Goal: Task Accomplishment & Management: Manage account settings

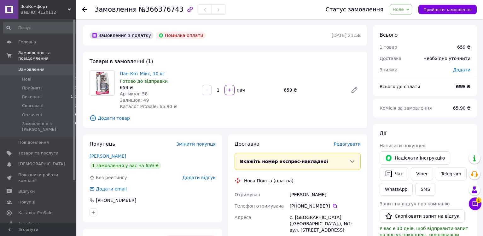
click at [480, 206] on button "Чат з покупцем 1" at bounding box center [475, 203] width 13 height 13
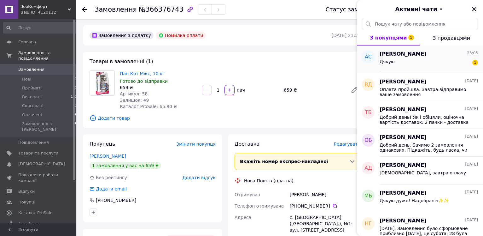
click at [422, 60] on div "Дякую 1" at bounding box center [429, 63] width 98 height 10
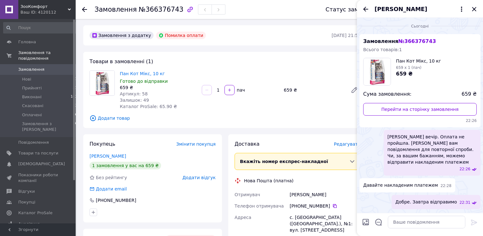
scroll to position [27, 0]
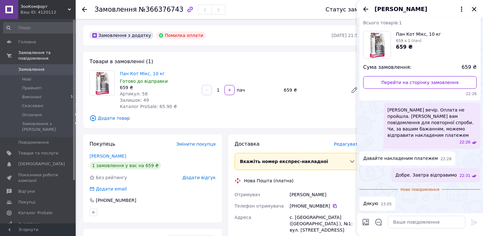
click at [474, 10] on icon "Закрити" at bounding box center [474, 9] width 8 height 8
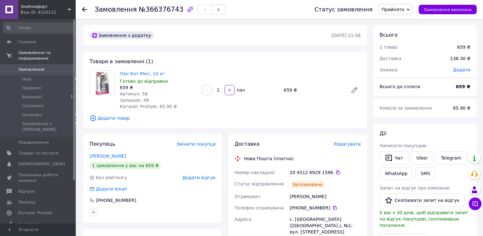
scroll to position [129, 0]
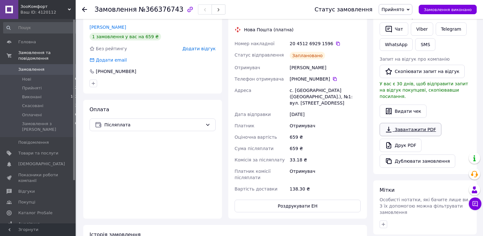
click at [421, 124] on link "Завантажити PDF" at bounding box center [411, 129] width 62 height 13
click at [300, 199] on button "Роздрукувати ЕН" at bounding box center [298, 205] width 126 height 13
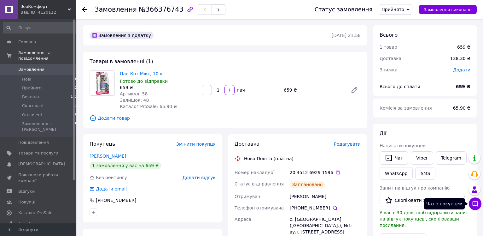
click at [474, 205] on icon at bounding box center [475, 203] width 5 height 5
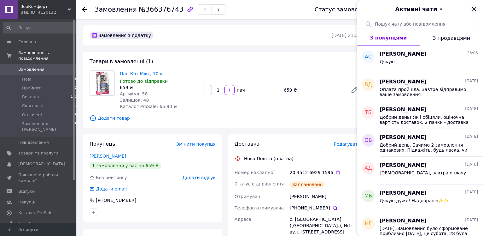
click at [474, 9] on icon "Закрити" at bounding box center [474, 9] width 4 height 4
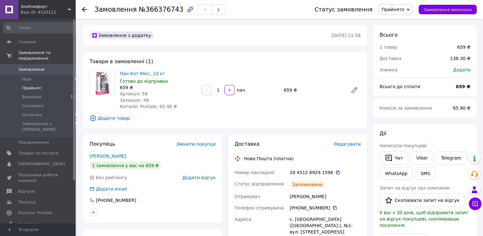
click at [33, 85] on span "Прийняті" at bounding box center [32, 88] width 20 height 6
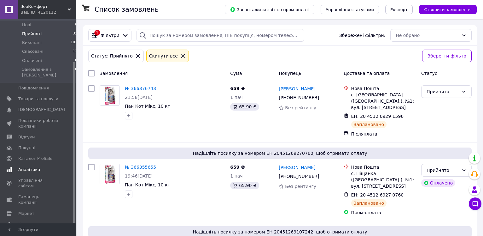
click at [37, 164] on link "Аналітика" at bounding box center [40, 169] width 81 height 11
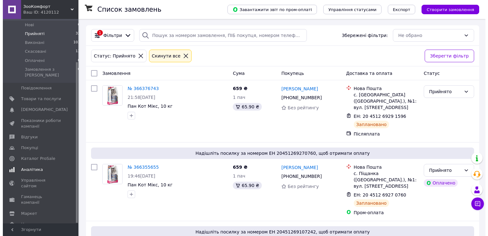
scroll to position [53, 0]
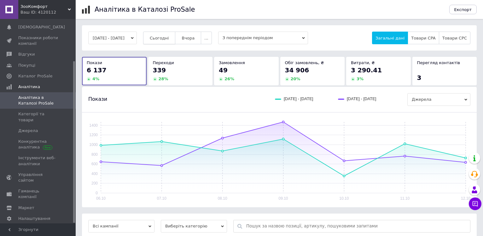
click at [169, 37] on span "Сьогодні" at bounding box center [159, 38] width 19 height 5
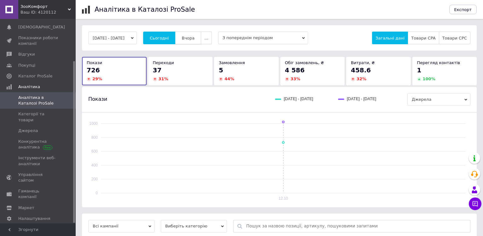
click at [189, 39] on button "Вчора" at bounding box center [188, 38] width 26 height 13
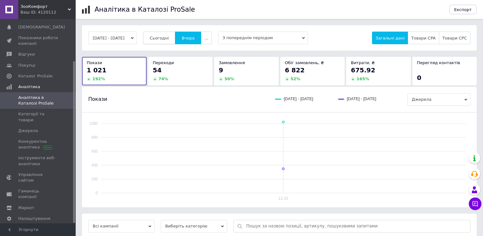
click at [169, 38] on span "Сьогодні" at bounding box center [159, 38] width 19 height 5
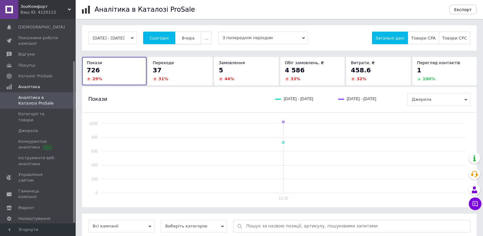
click at [188, 38] on button "Вчора" at bounding box center [188, 38] width 26 height 13
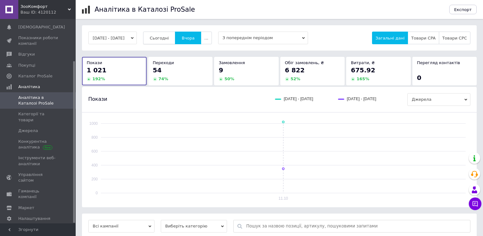
click at [169, 38] on span "Сьогодні" at bounding box center [159, 38] width 19 height 5
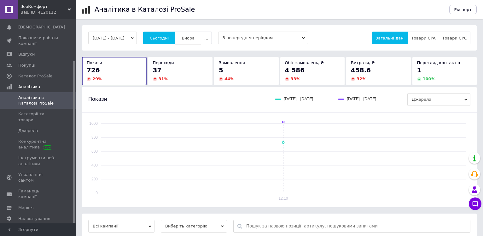
click at [189, 37] on button "Вчора" at bounding box center [188, 38] width 26 height 13
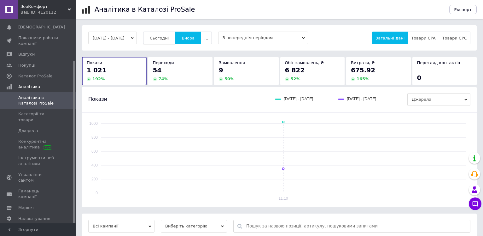
click at [169, 35] on button "Сьогодні" at bounding box center [159, 38] width 32 height 13
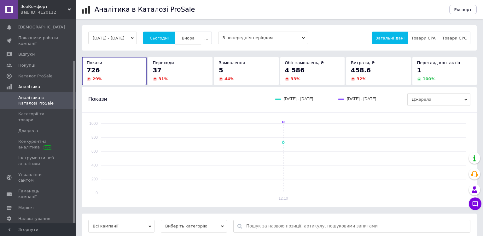
click at [195, 39] on span "Вчора" at bounding box center [188, 38] width 13 height 5
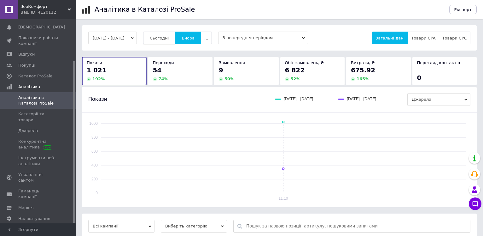
click at [169, 40] on span "Сьогодні" at bounding box center [159, 38] width 19 height 5
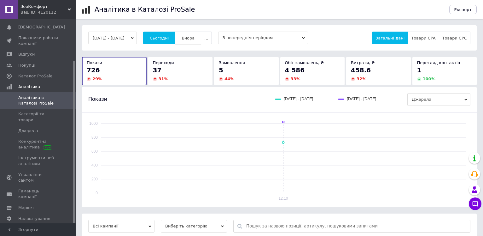
click at [195, 39] on span "Вчора" at bounding box center [188, 38] width 13 height 5
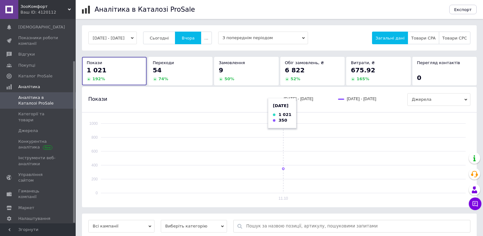
click at [280, 160] on rect at bounding box center [283, 157] width 365 height 71
click at [47, 74] on span "Каталог ProSale" at bounding box center [35, 76] width 34 height 6
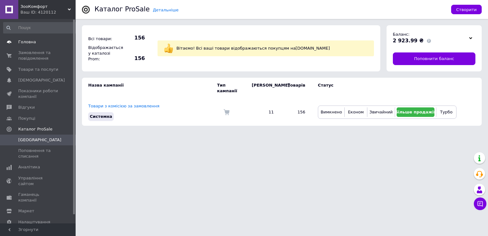
click at [51, 39] on span "Головна" at bounding box center [38, 42] width 40 height 6
